Goal: Task Accomplishment & Management: Manage account settings

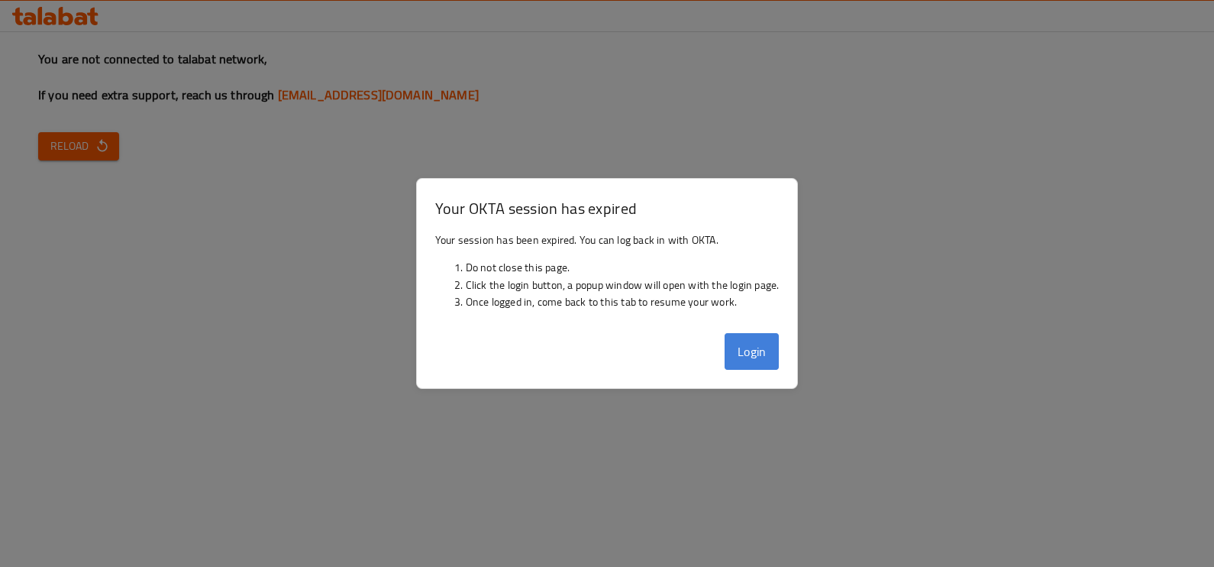
click at [745, 354] on button "Login" at bounding box center [752, 351] width 55 height 37
click at [745, 347] on button "Login" at bounding box center [752, 351] width 55 height 37
click at [755, 344] on button "Login" at bounding box center [752, 351] width 55 height 37
click at [737, 362] on button "Login" at bounding box center [752, 351] width 55 height 37
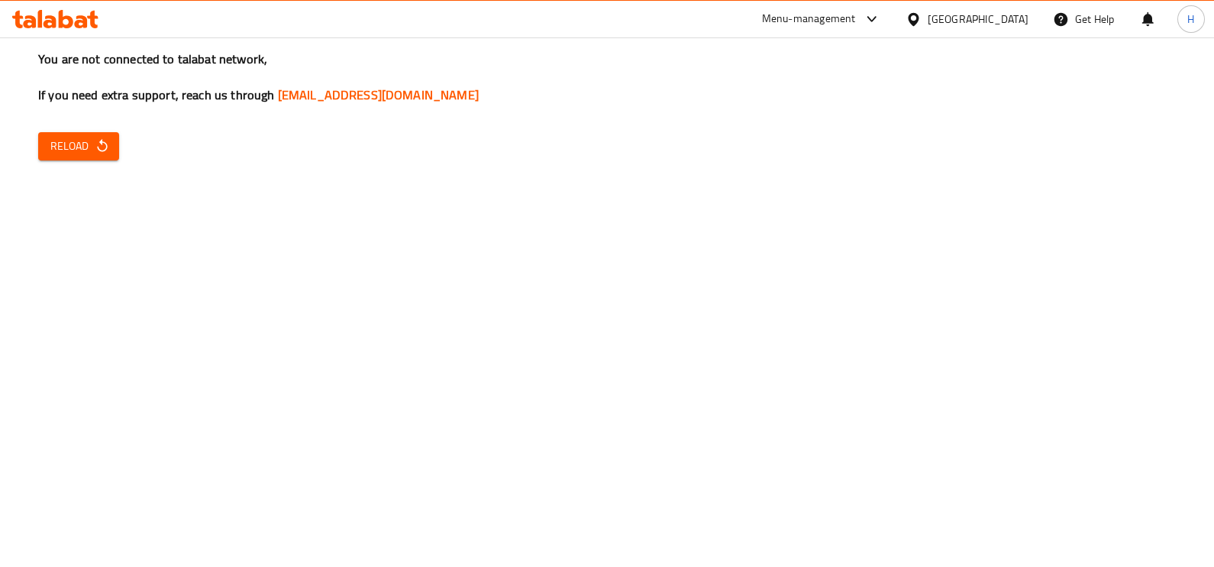
click at [61, 151] on span "Reload" at bounding box center [78, 146] width 57 height 19
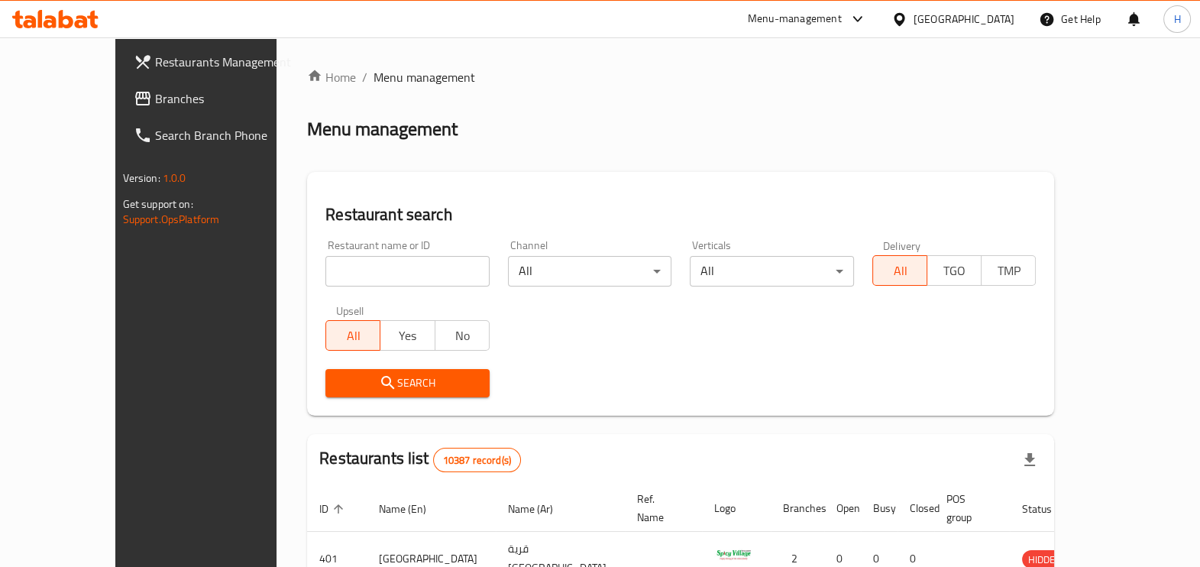
click at [325, 273] on input "search" at bounding box center [407, 271] width 164 height 31
type input "dolma"
click button "Search" at bounding box center [407, 383] width 164 height 28
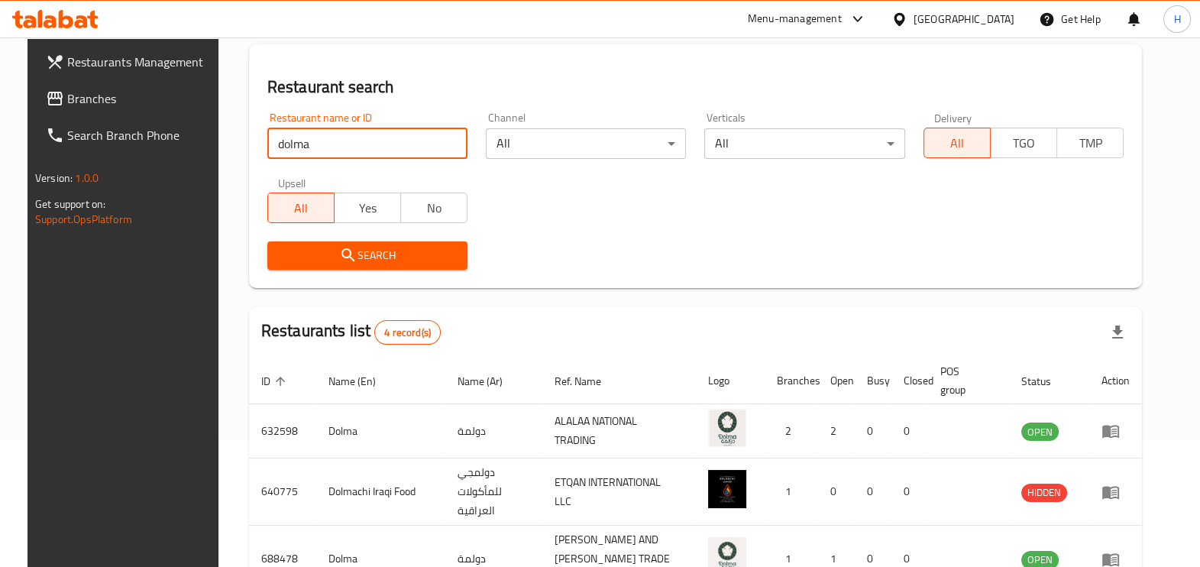
scroll to position [264, 0]
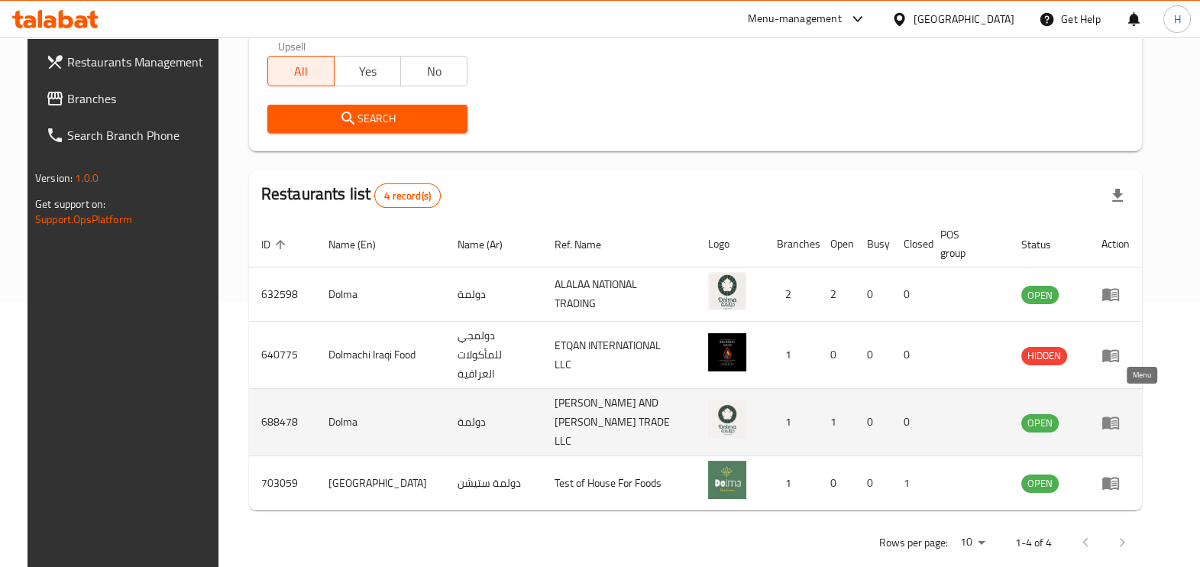
click at [1129, 413] on link "enhanced table" at bounding box center [1115, 422] width 28 height 18
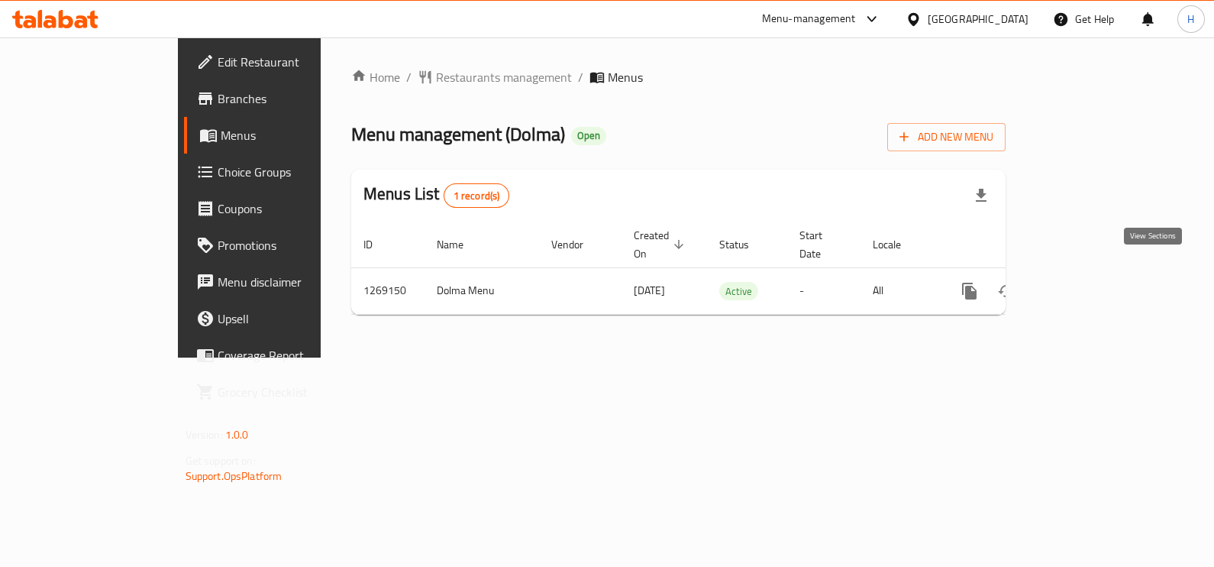
click at [1006, 298] on div "Home / Restaurants management / Menus Menu management ( Dolma ) Open Add New Me…" at bounding box center [678, 197] width 654 height 259
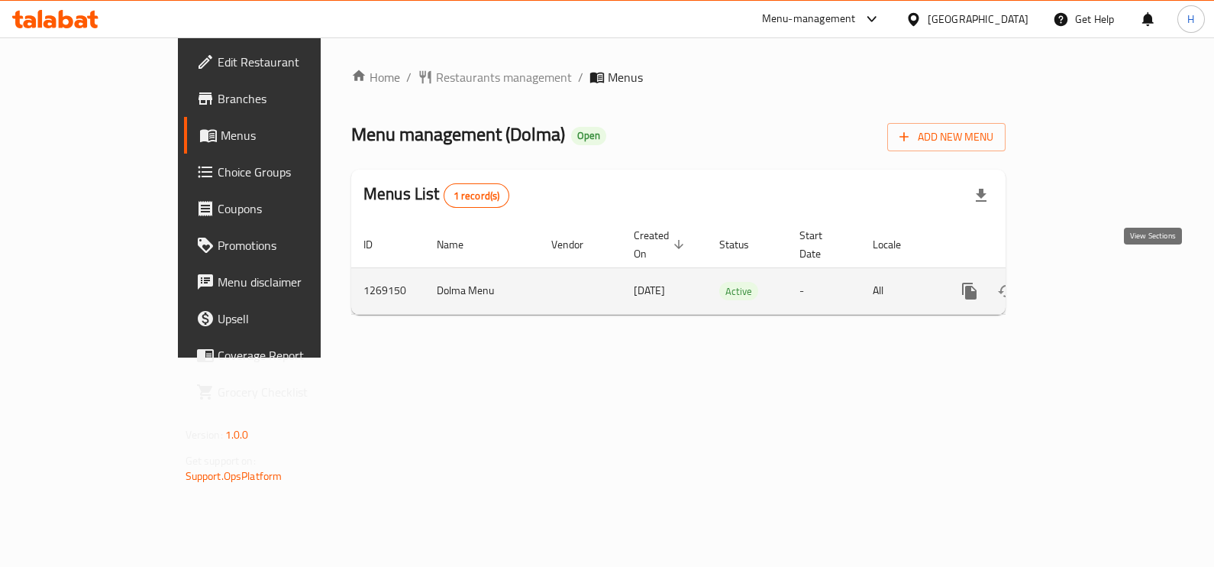
click at [1089, 282] on icon "enhanced table" at bounding box center [1080, 291] width 18 height 18
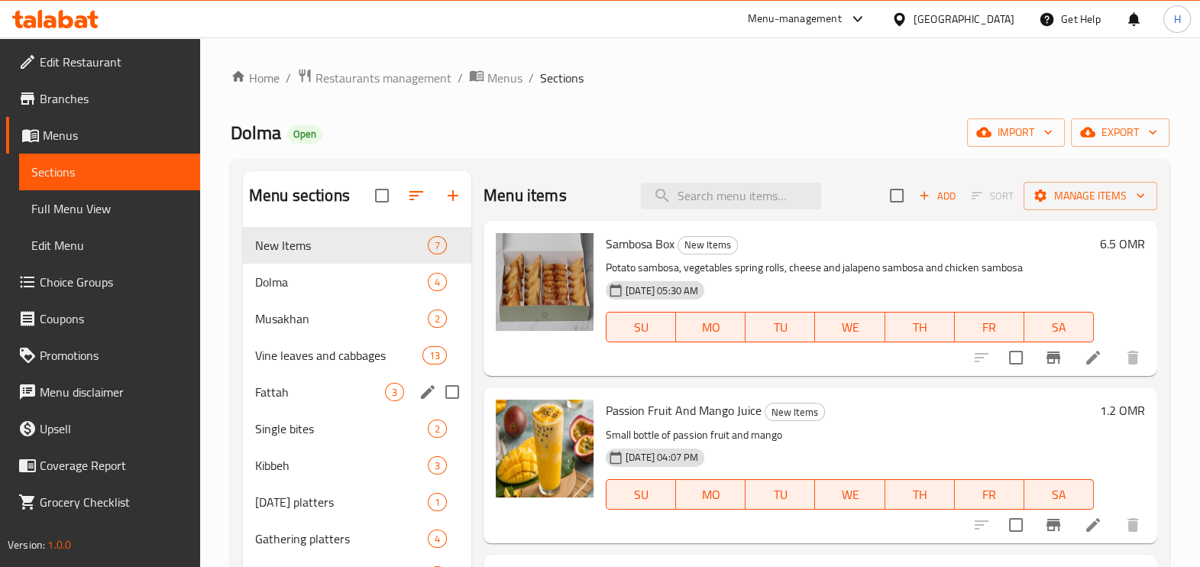
click at [290, 393] on span "Fattah" at bounding box center [320, 392] width 130 height 18
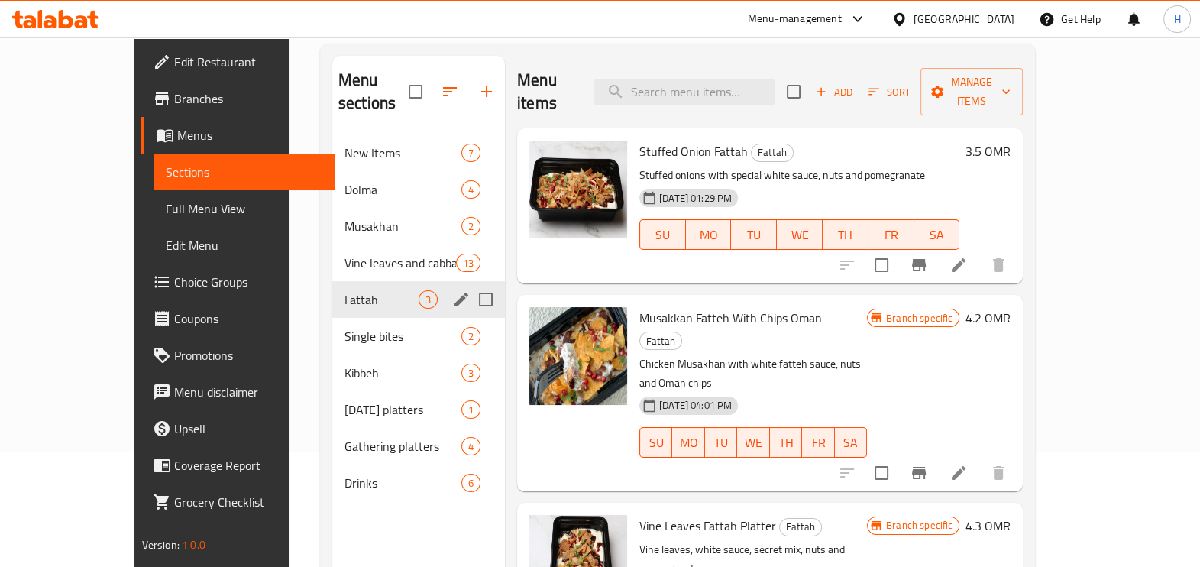
scroll to position [115, 0]
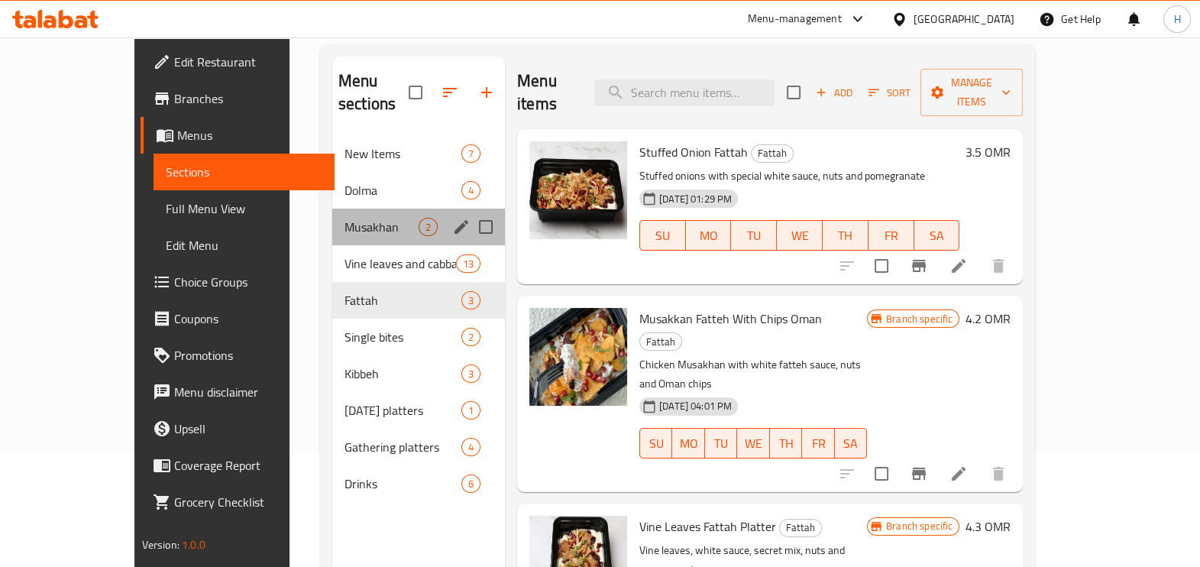
click at [368, 208] on div "Musakhan 2" at bounding box center [418, 226] width 173 height 37
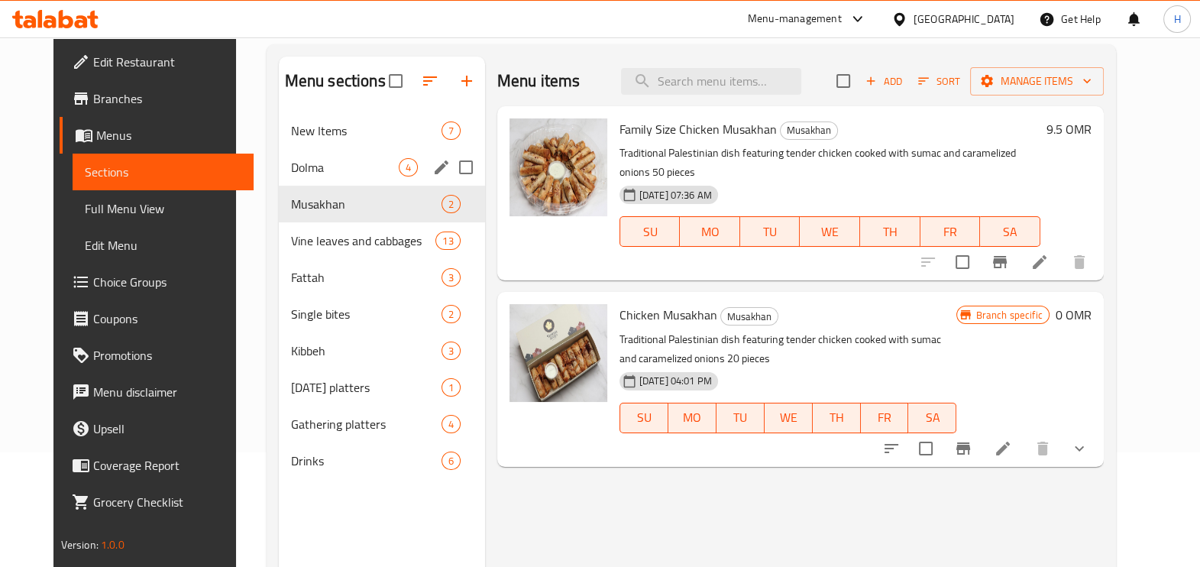
click at [354, 173] on span "Dolma" at bounding box center [345, 167] width 108 height 18
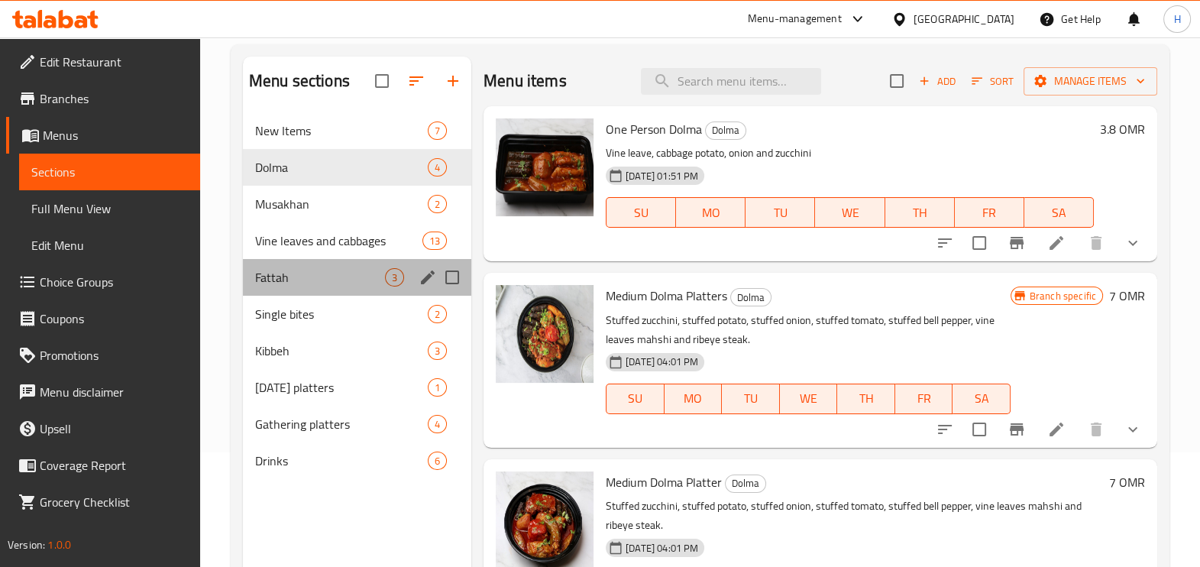
click at [310, 292] on div "Fattah 3" at bounding box center [357, 277] width 228 height 37
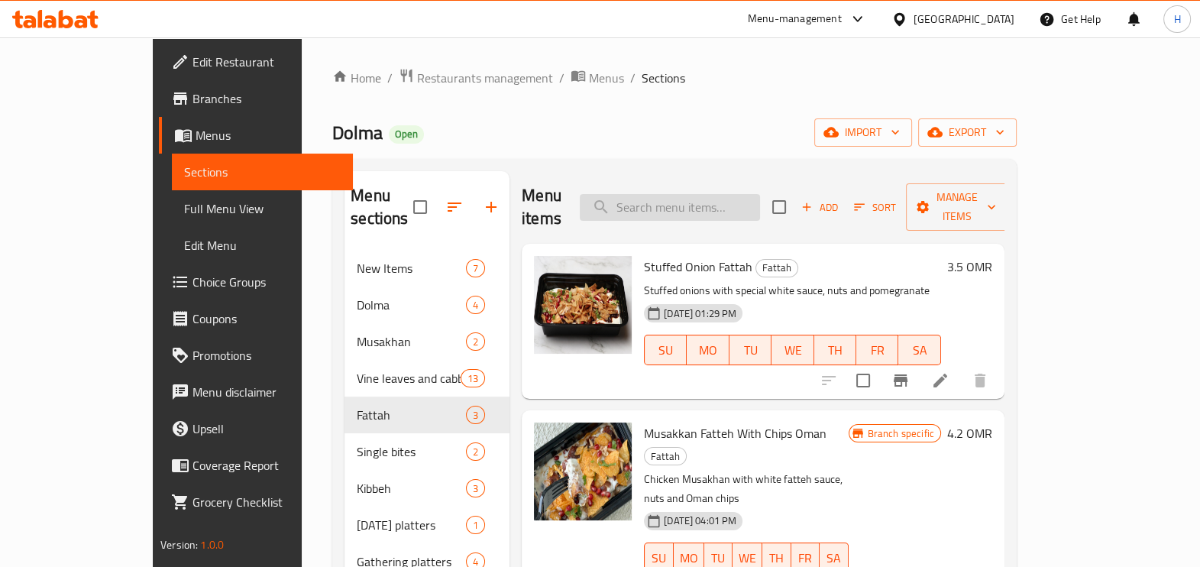
click at [692, 196] on input "search" at bounding box center [670, 207] width 180 height 27
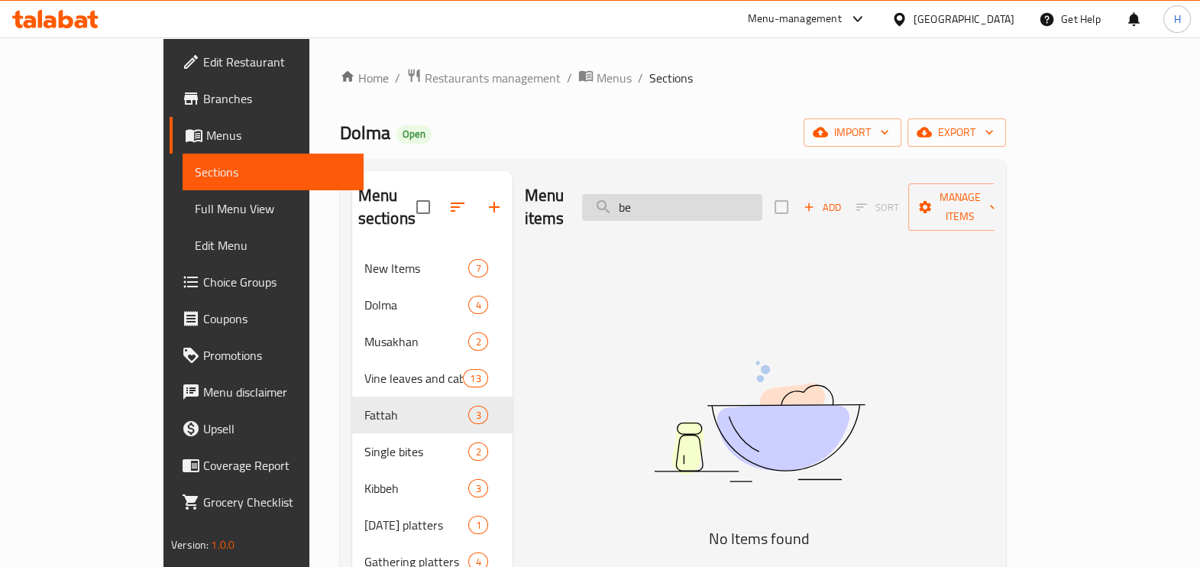
type input "b"
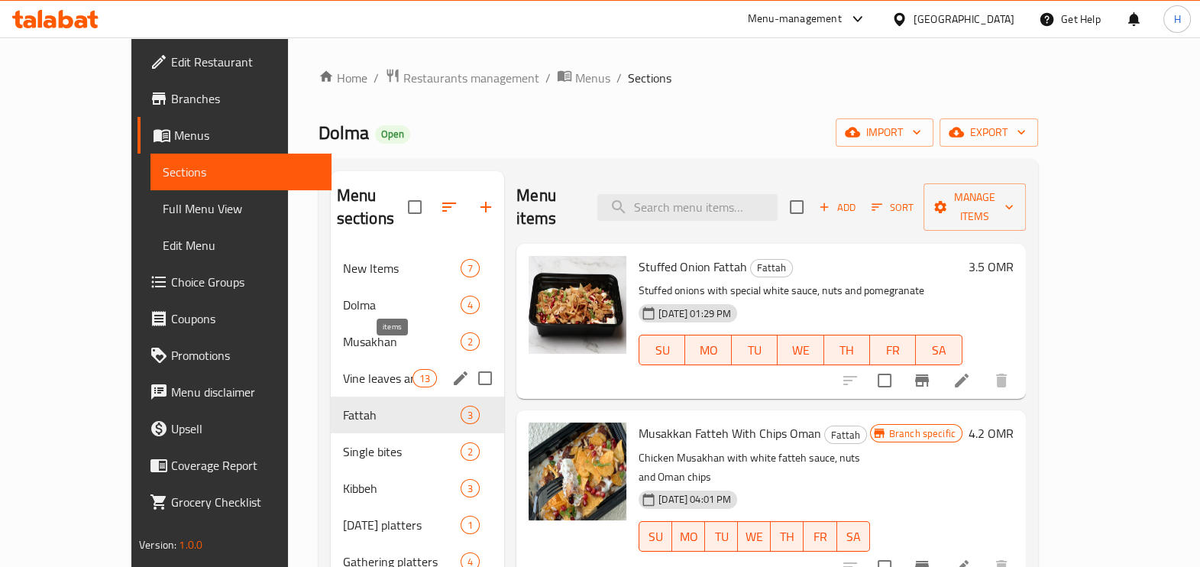
click at [380, 396] on div "Fattah 3" at bounding box center [418, 414] width 174 height 37
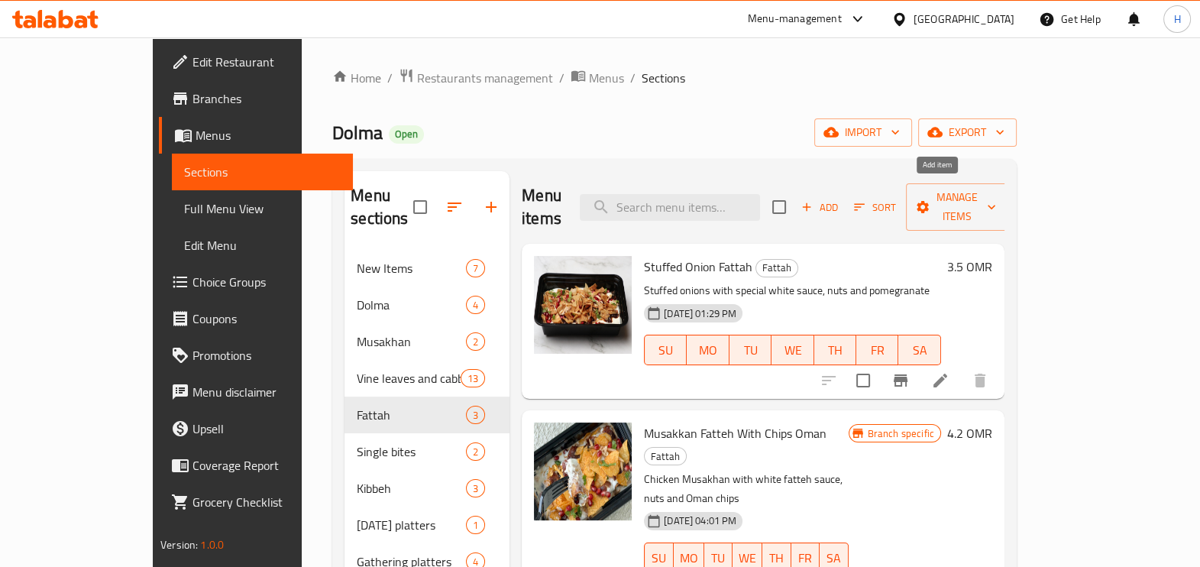
click at [840, 199] on span "Add" at bounding box center [819, 208] width 41 height 18
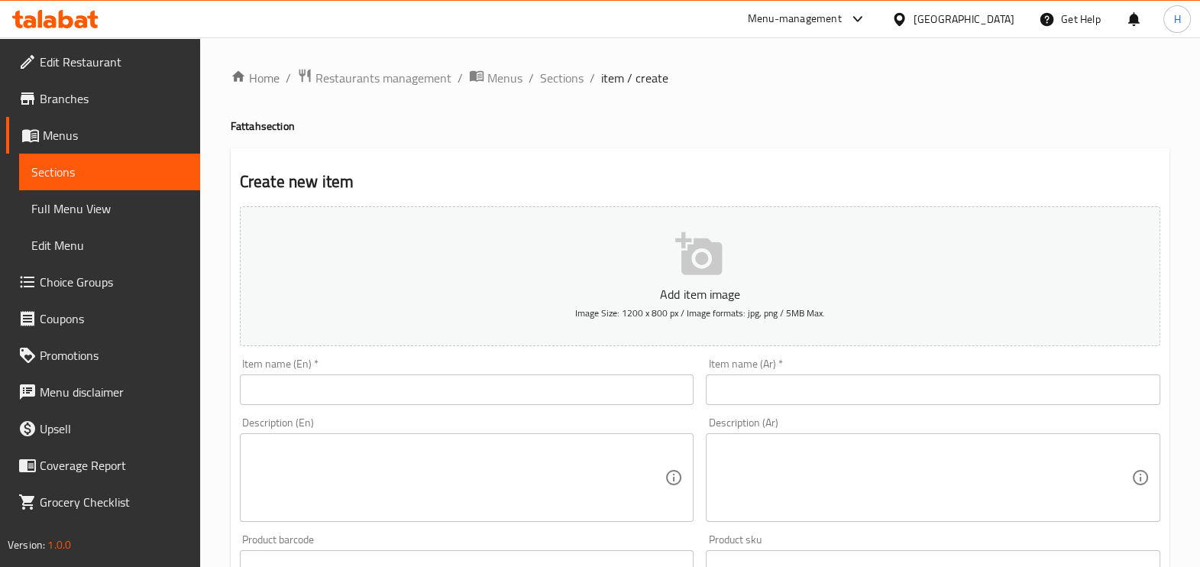
click at [480, 401] on input "text" at bounding box center [467, 389] width 454 height 31
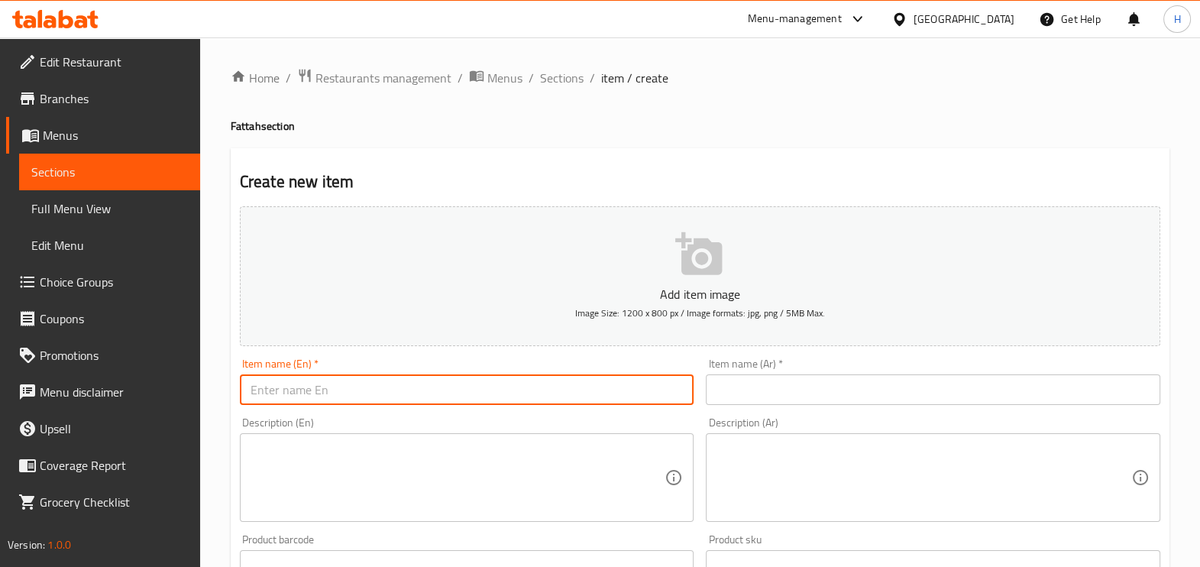
paste input "Fatteh waraa einab Beetroot"
type input "Fatteh waraa einab Beetroot"
click at [848, 404] on input "text" at bounding box center [933, 389] width 454 height 31
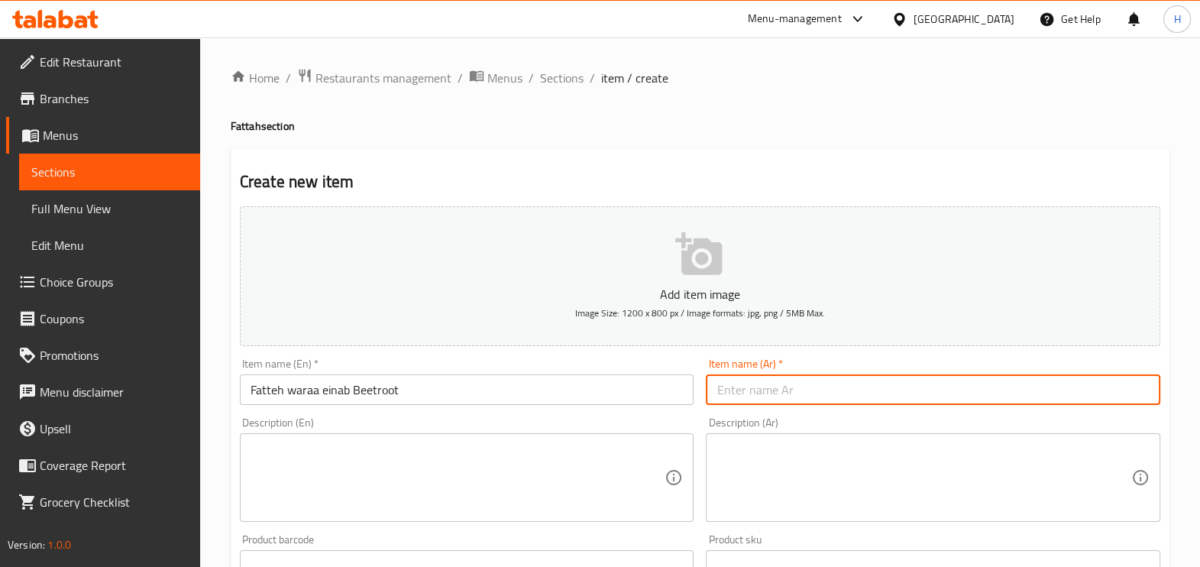
paste input "فتة ورق عنب بالشمندر"
type input "فتة ورق عنب بالشمندر"
click at [575, 485] on textarea at bounding box center [457, 477] width 415 height 73
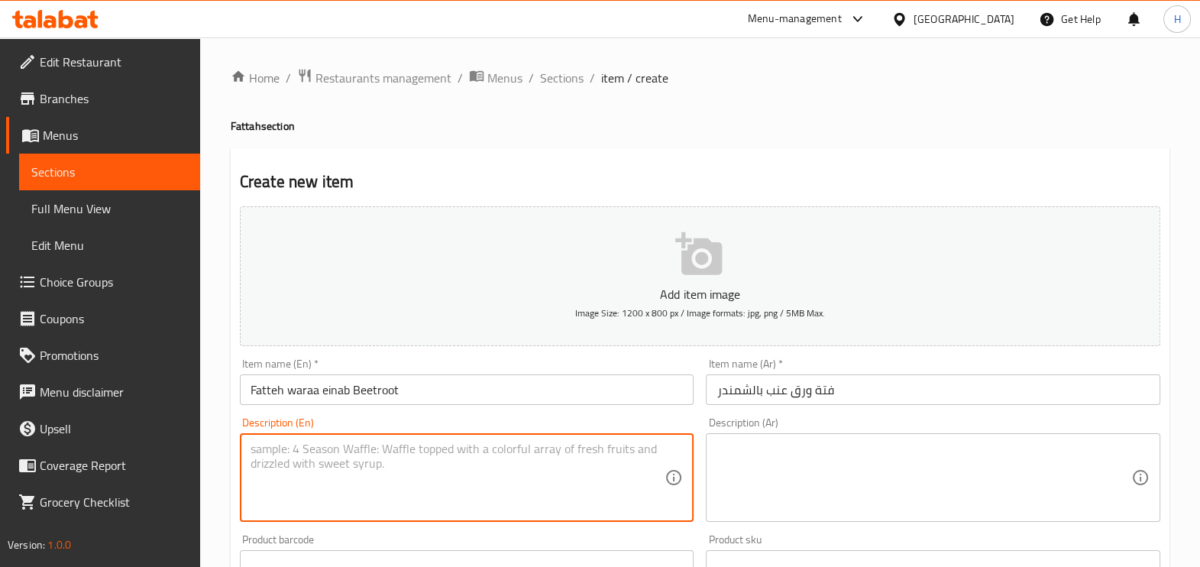
click at [557, 485] on textarea at bounding box center [457, 477] width 415 height 73
paste textarea "Stuffed beetroot with white fattah sauce and nuts"
type textarea "Stuffed beetroot with white fattah sauce and nuts"
click at [822, 493] on textarea at bounding box center [923, 477] width 415 height 73
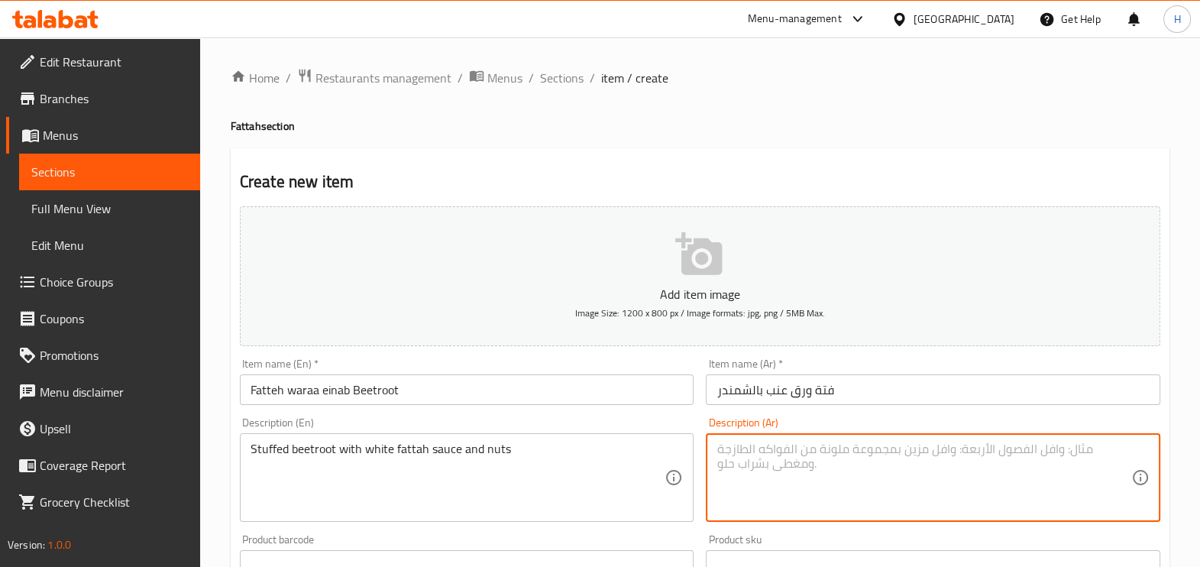
paste textarea "بصل محشو بصوص الفتة البيضاء والمكسرات بالشمندر"
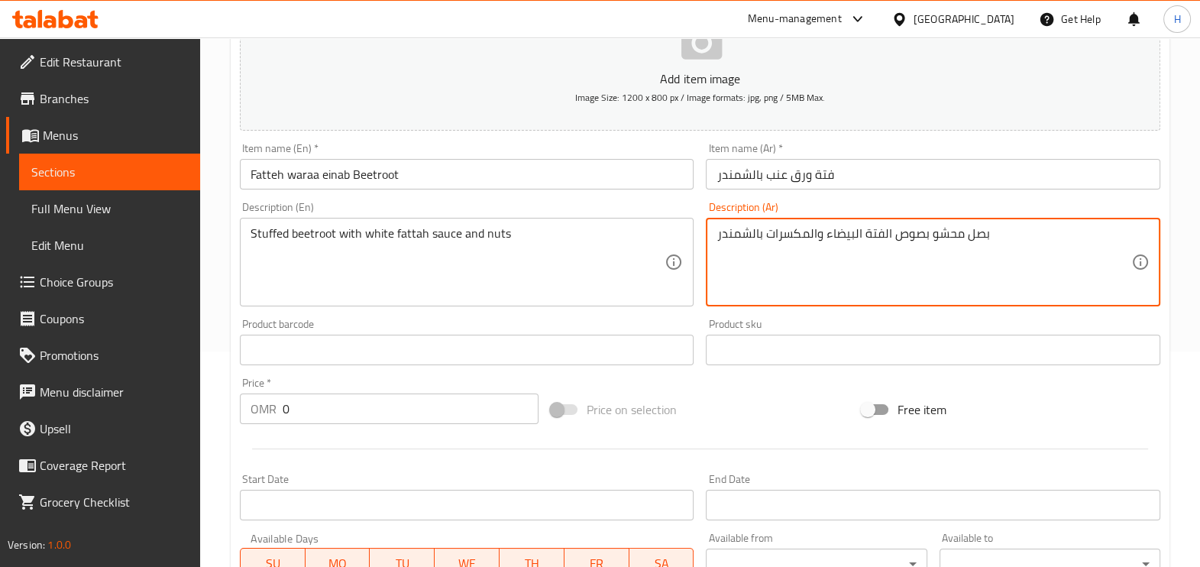
type textarea "بصل محشو بصوص الفتة البيضاء والمكسرات بالشمندر"
click at [367, 403] on input "0" at bounding box center [411, 408] width 256 height 31
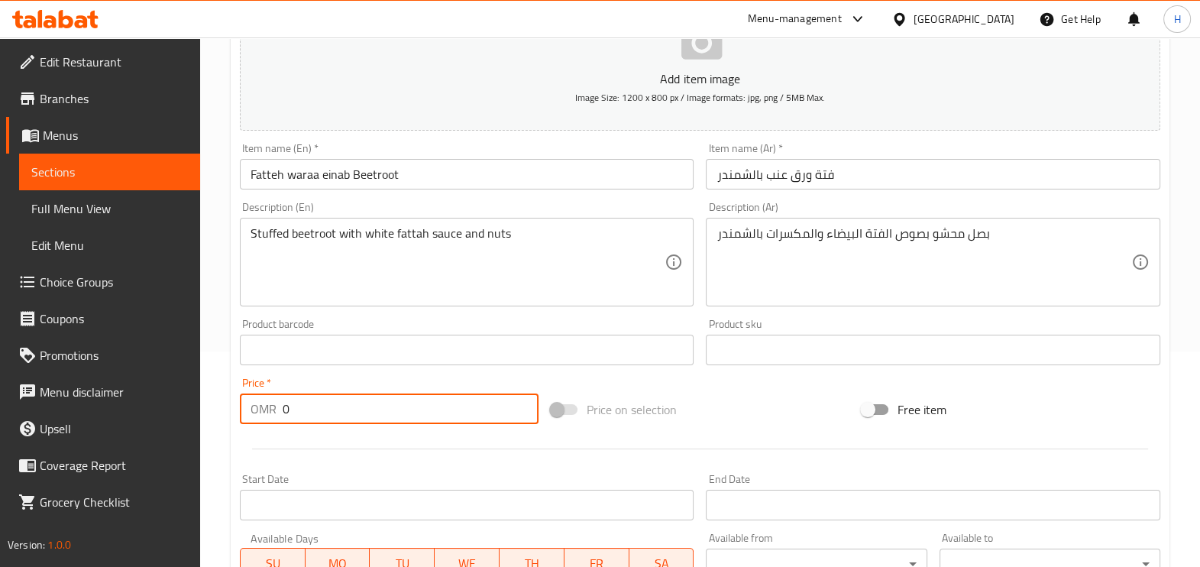
click at [367, 403] on input "0" at bounding box center [411, 408] width 256 height 31
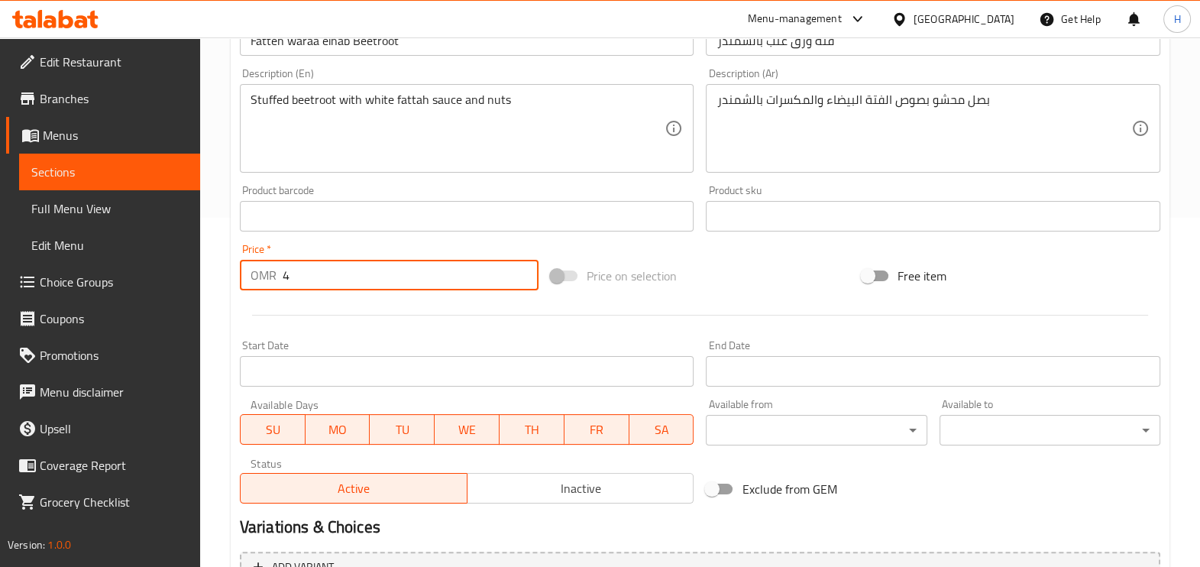
scroll to position [511, 0]
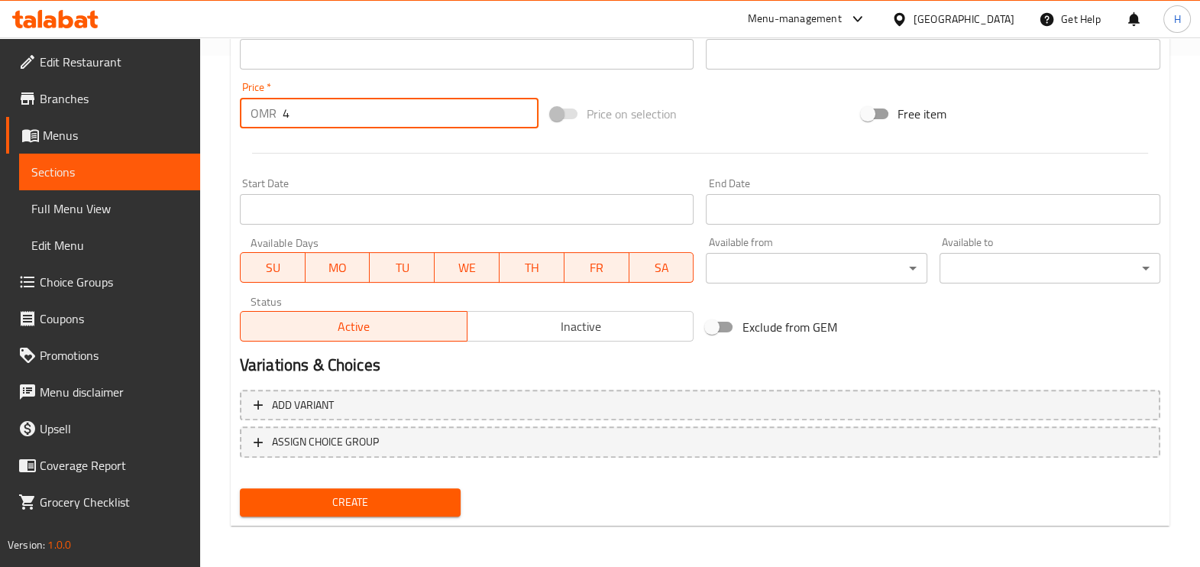
type input "4"
click at [392, 498] on span "Create" at bounding box center [350, 502] width 196 height 19
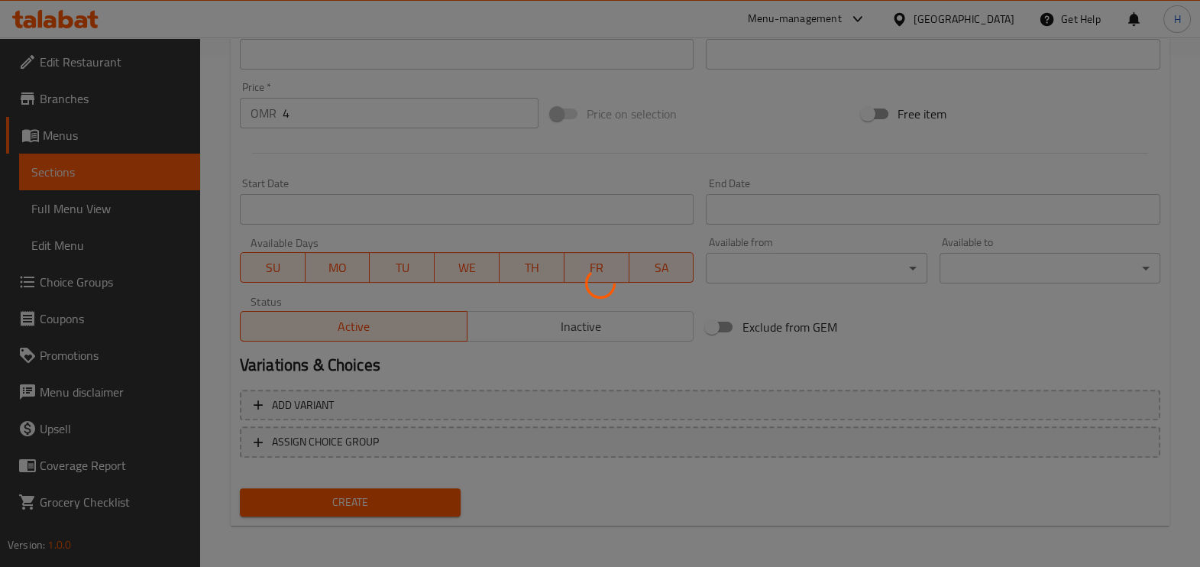
type input "0"
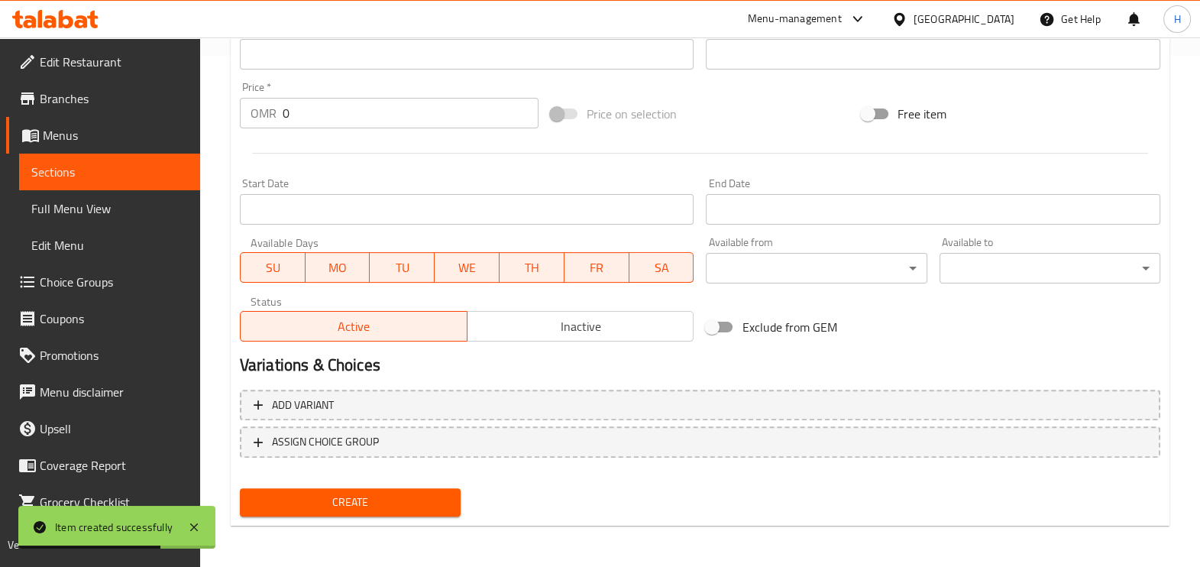
scroll to position [0, 0]
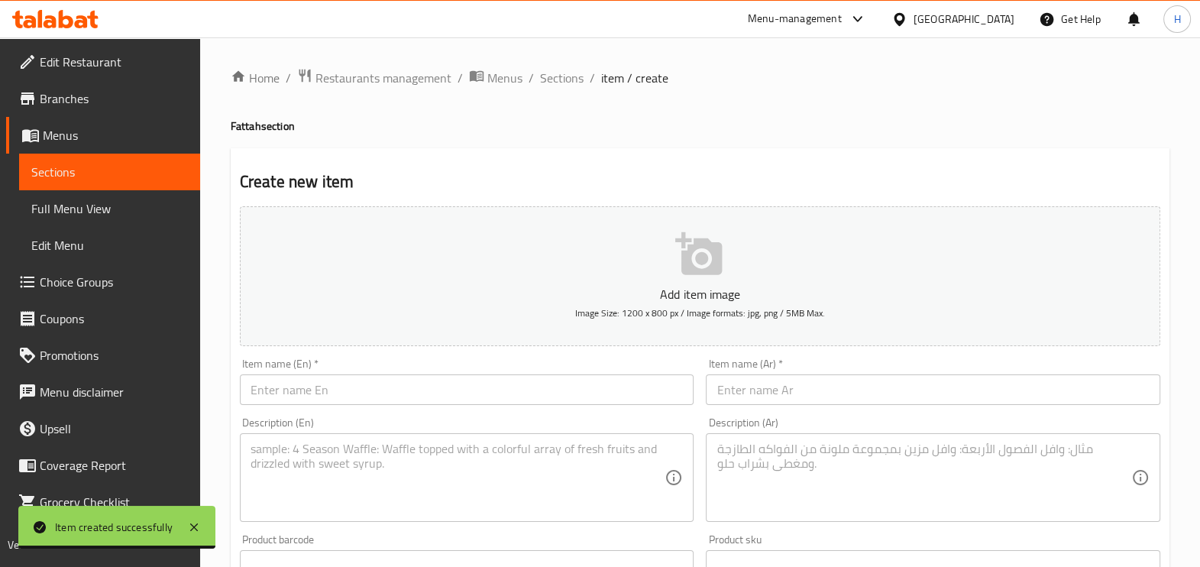
click at [53, 141] on span "Menus" at bounding box center [115, 135] width 145 height 18
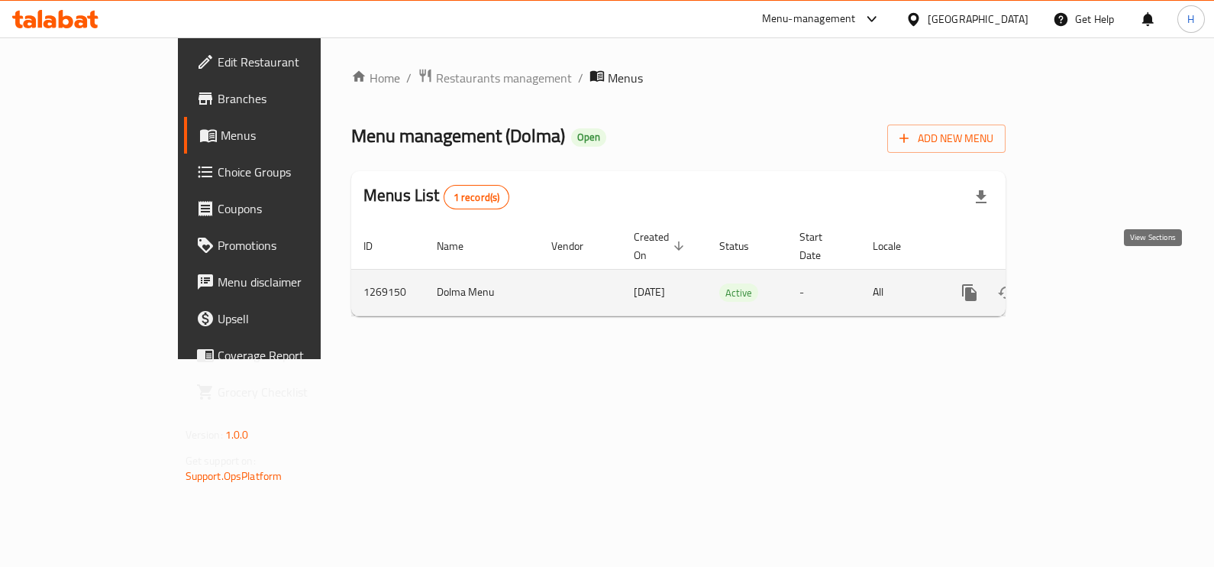
click at [1089, 283] on icon "enhanced table" at bounding box center [1080, 292] width 18 height 18
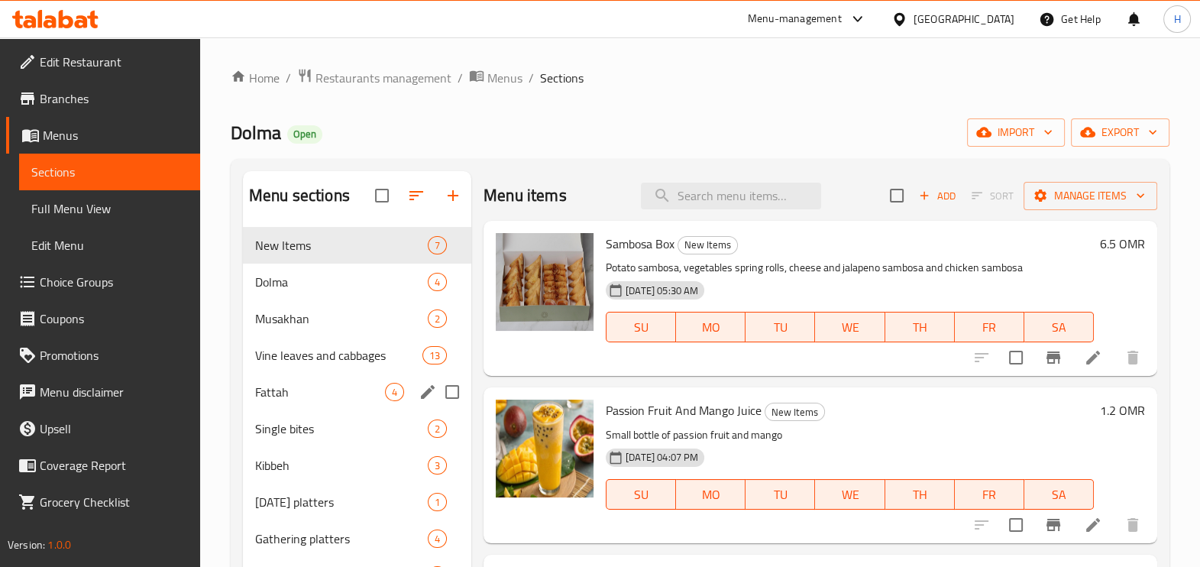
click at [286, 397] on span "Fattah" at bounding box center [320, 392] width 130 height 18
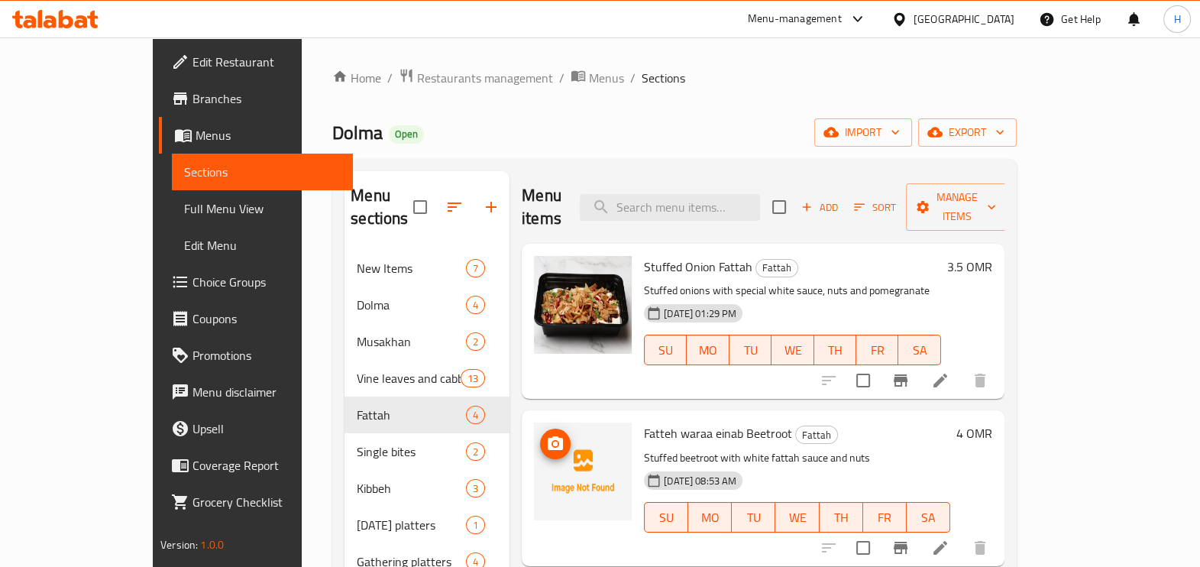
click at [542, 432] on img at bounding box center [583, 471] width 98 height 98
click at [548, 435] on img at bounding box center [583, 471] width 98 height 98
click at [534, 422] on img at bounding box center [583, 471] width 98 height 98
click at [540, 435] on span "upload picture" at bounding box center [555, 444] width 31 height 18
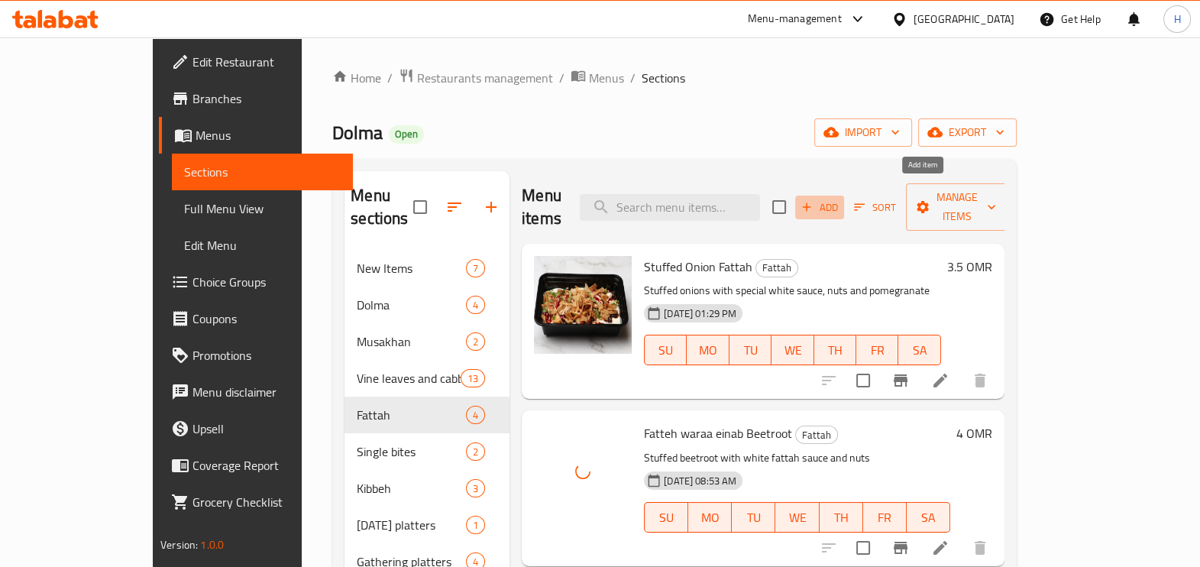
click at [840, 199] on span "Add" at bounding box center [819, 208] width 41 height 18
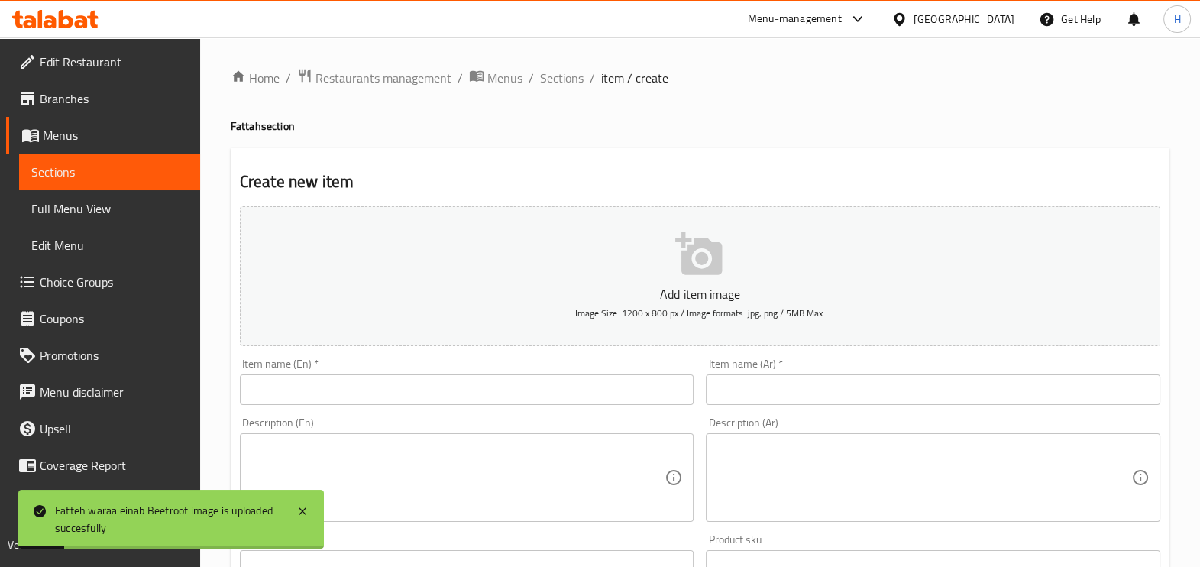
click at [525, 381] on input "text" at bounding box center [467, 389] width 454 height 31
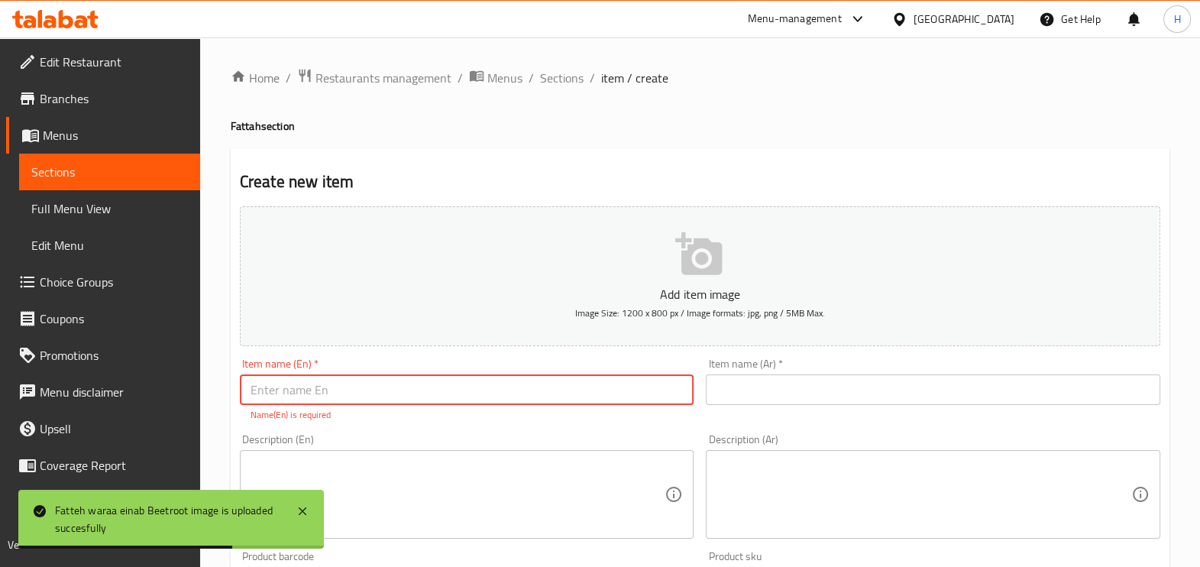
paste input "Fatteh waraa einab Jalapeno"
type input "Fatteh waraa einab Jalapeno"
click at [806, 386] on input "text" at bounding box center [933, 389] width 454 height 31
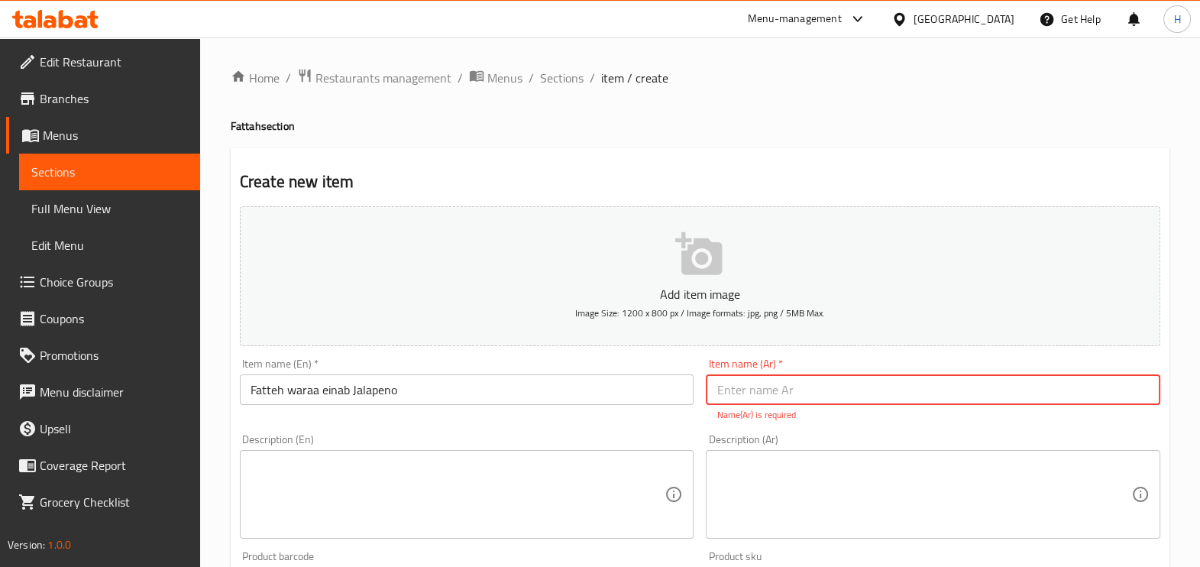
paste input "فتة ورء عنب هالبينو"
type input "فتة ورء عنب هالبينو"
click at [491, 480] on textarea at bounding box center [457, 494] width 415 height 73
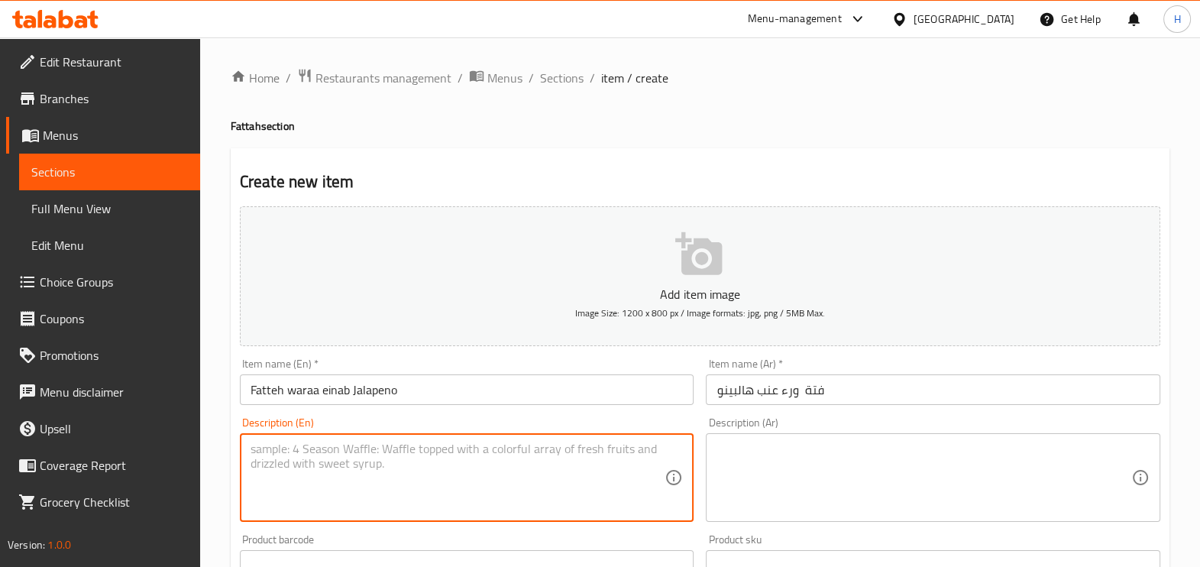
click at [508, 514] on div "Description (En)" at bounding box center [467, 477] width 454 height 89
paste textarea "Stuffed jalapeno with white fattah sauce and nuts"
type textarea "Stuffed jalapeno with white fattah sauce and nuts"
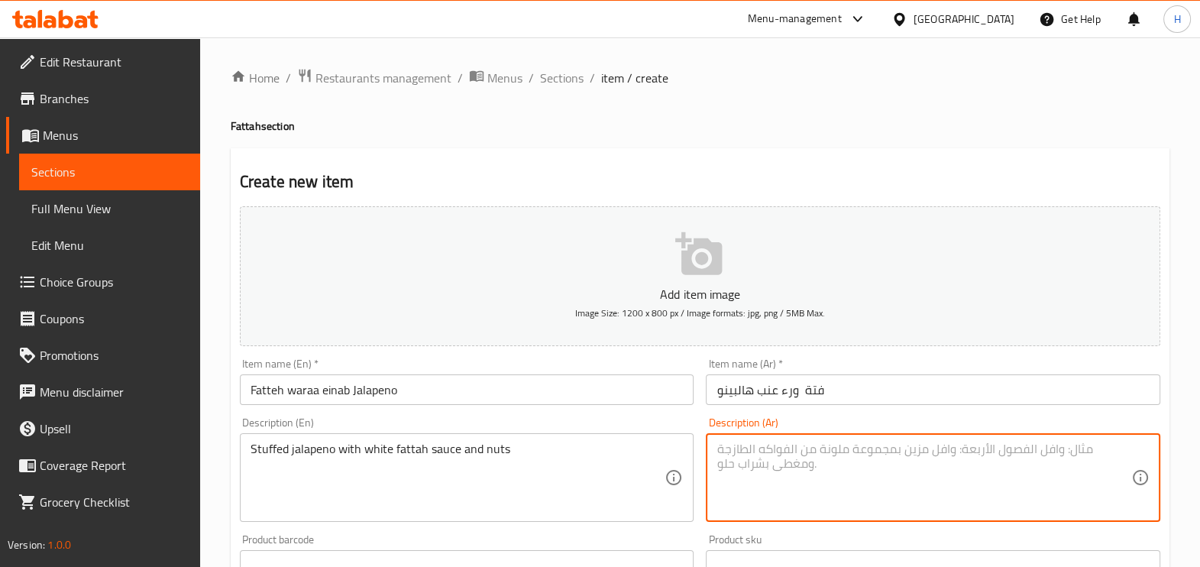
click at [784, 473] on textarea at bounding box center [923, 477] width 415 height 73
click at [834, 500] on textarea at bounding box center [923, 477] width 415 height 73
paste textarea "بصل محشو بصوص الفتة البيضاء والمكسرات و هالبينو"
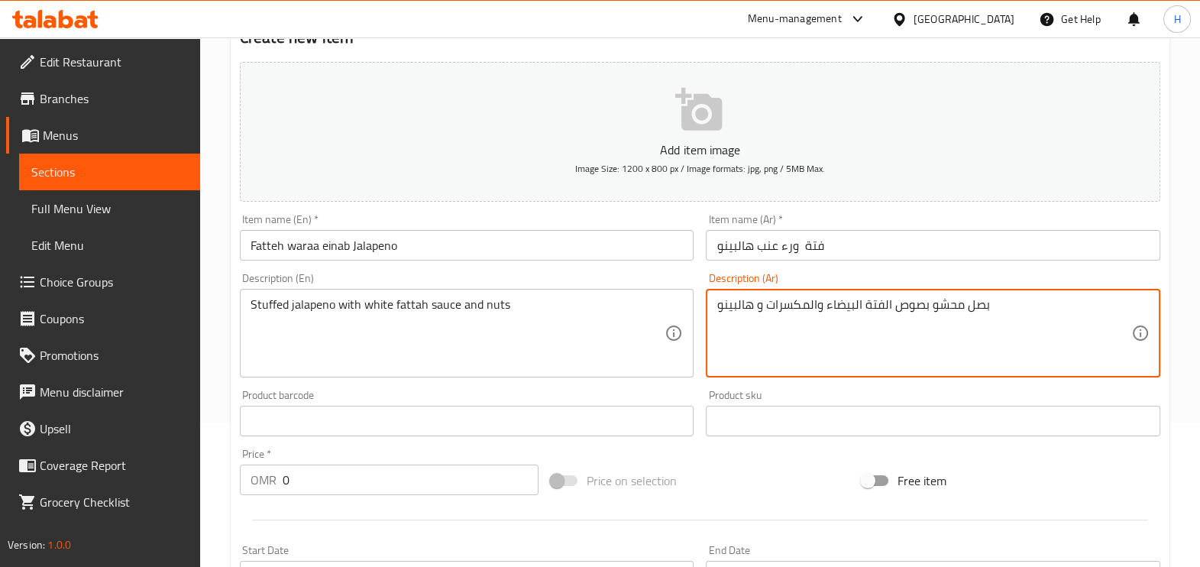
scroll to position [145, 0]
type textarea "بصل محشو بصوص الفتة البيضاء والمكسرات و هالبينو"
click at [303, 493] on input "0" at bounding box center [411, 479] width 256 height 31
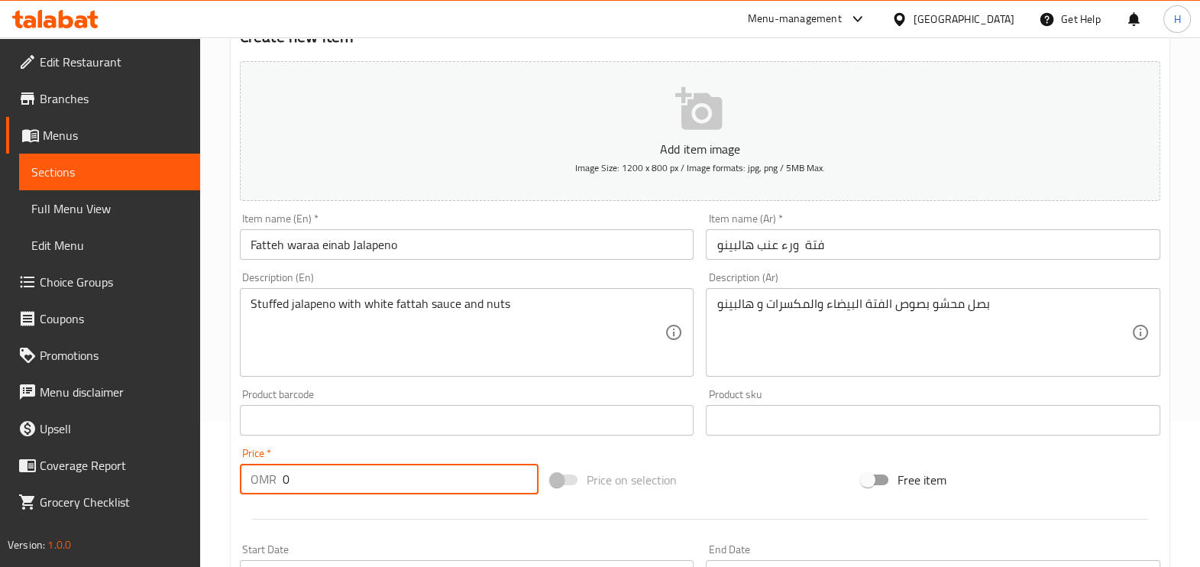
click at [303, 493] on input "0" at bounding box center [411, 479] width 256 height 31
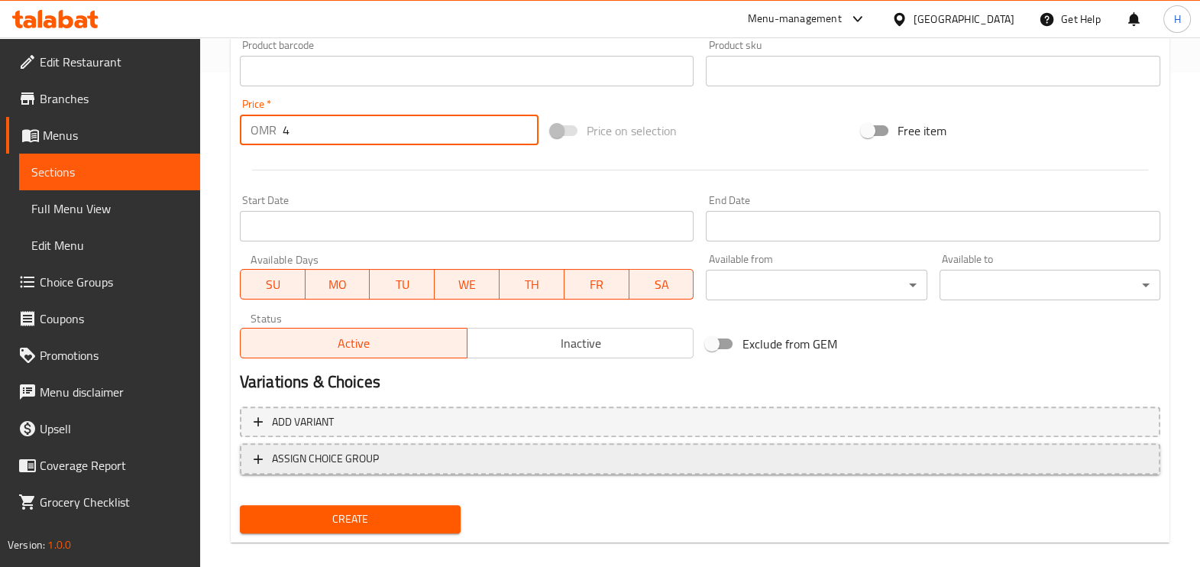
scroll to position [511, 0]
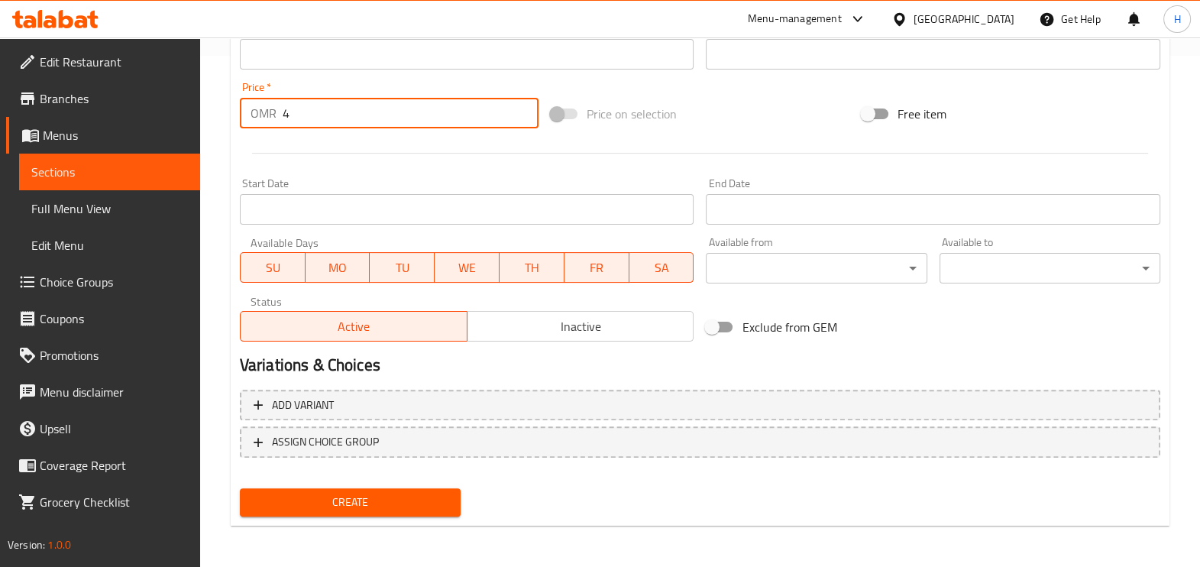
type input "4"
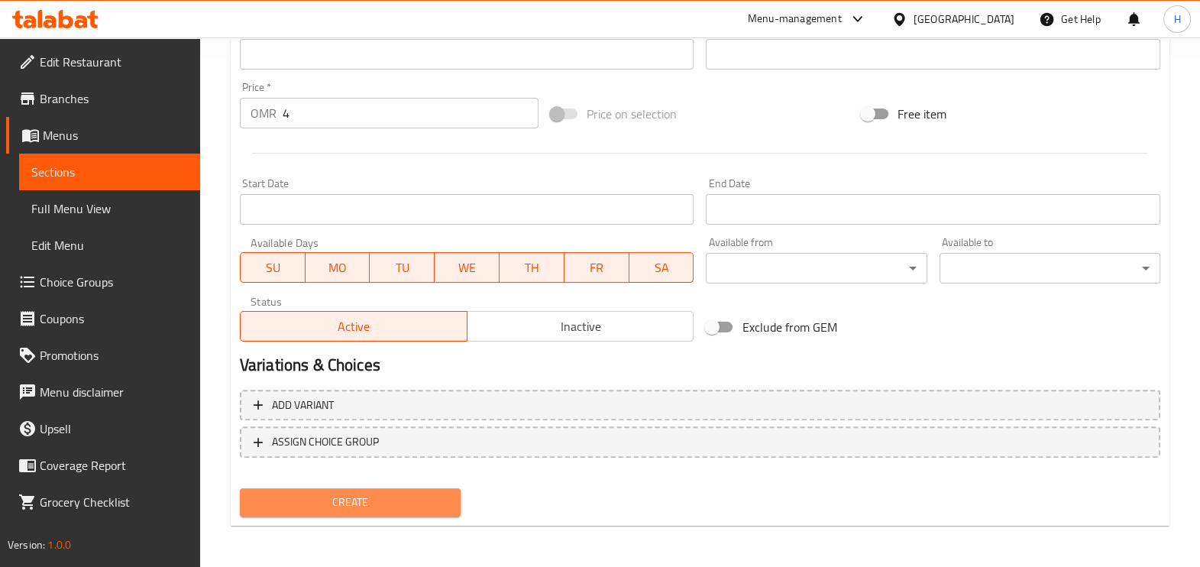
click at [355, 488] on button "Create" at bounding box center [350, 502] width 221 height 28
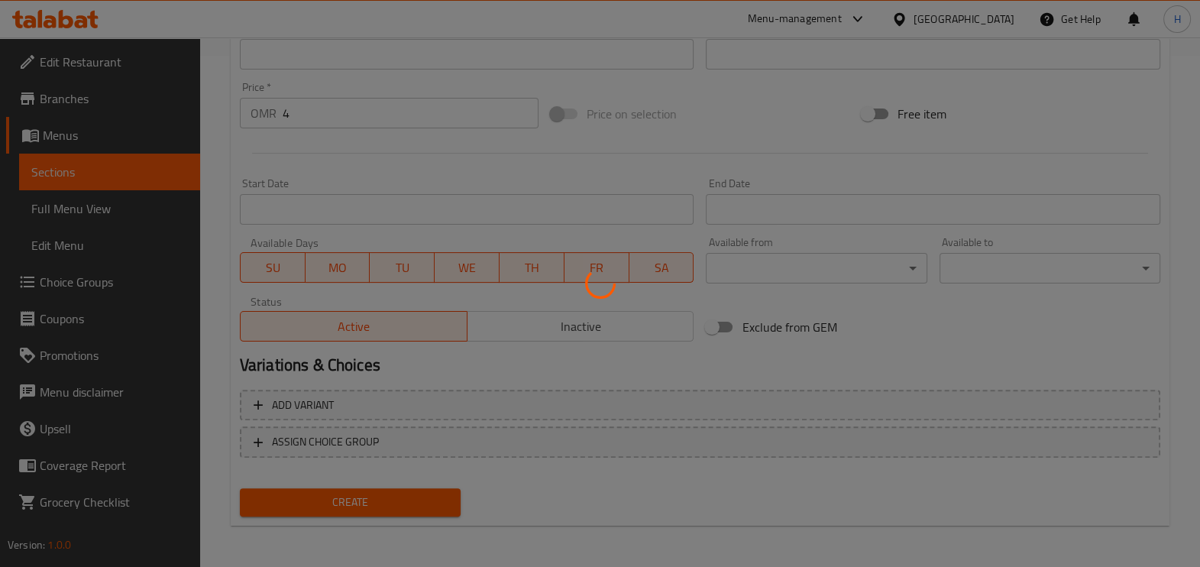
type input "0"
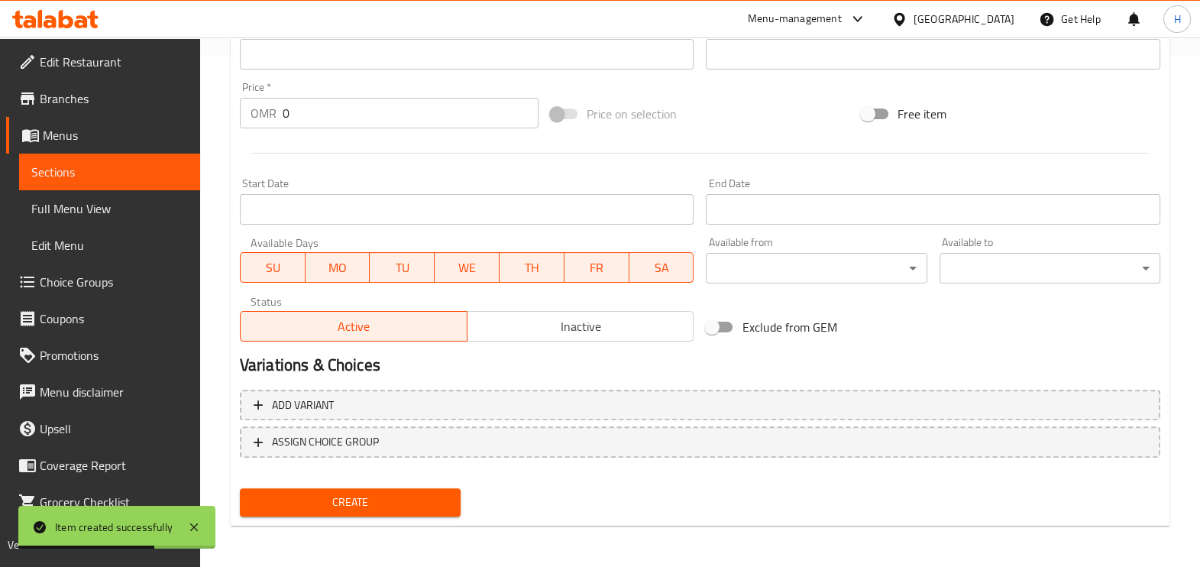
click at [118, 161] on link "Sections" at bounding box center [109, 171] width 181 height 37
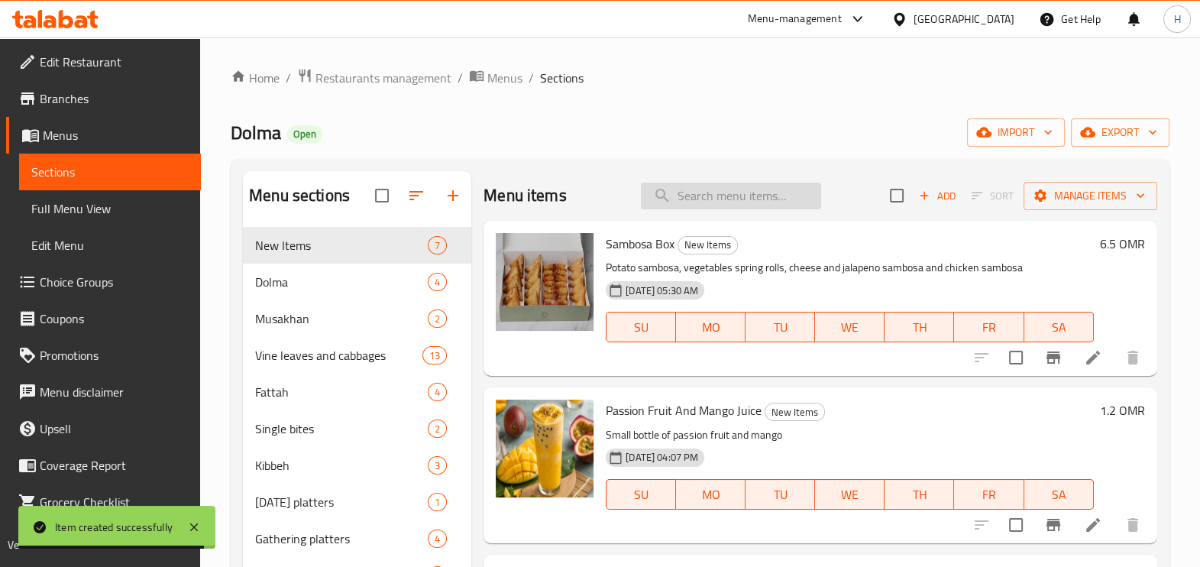
click at [687, 200] on input "search" at bounding box center [731, 196] width 180 height 27
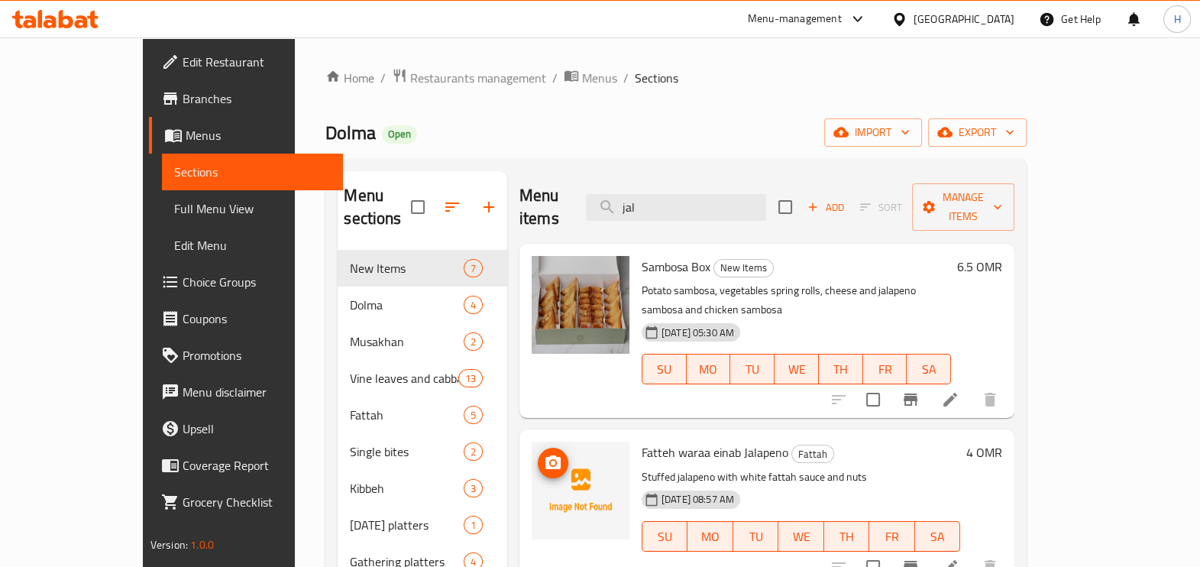
type input "jal"
click at [544, 454] on icon "upload picture" at bounding box center [553, 463] width 18 height 18
